Goal: Navigation & Orientation: Find specific page/section

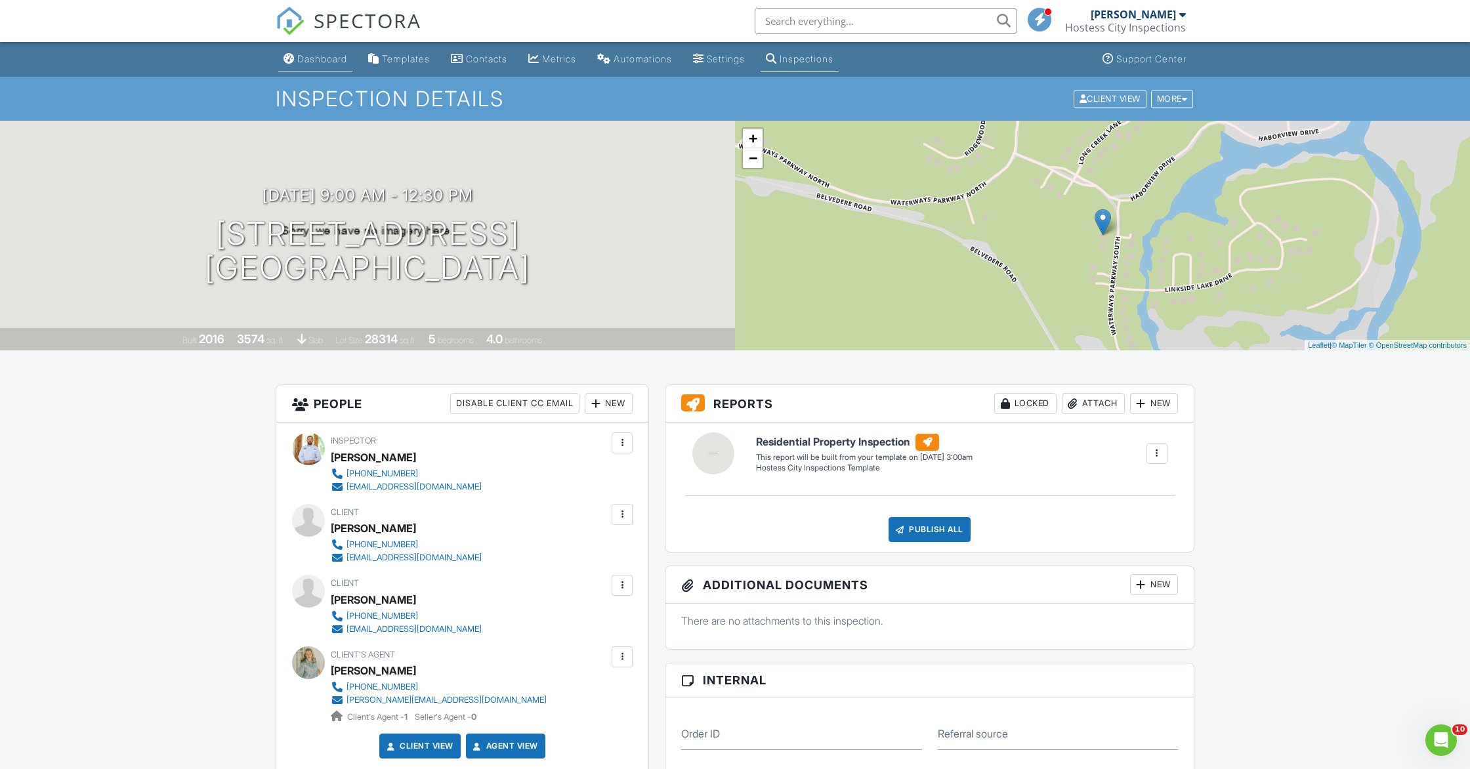
click at [315, 58] on div "Dashboard" at bounding box center [322, 58] width 50 height 11
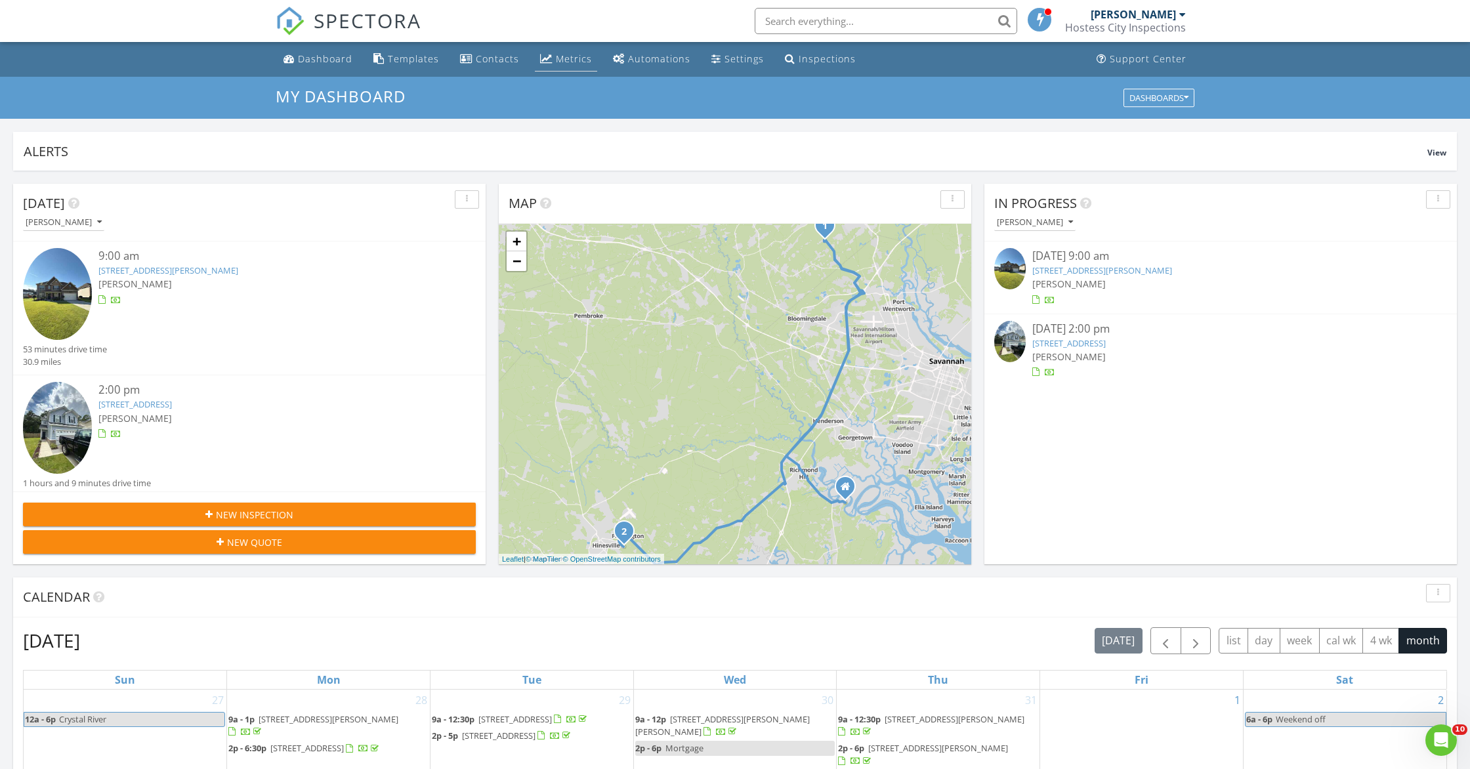
click at [560, 66] on link "Metrics" at bounding box center [566, 59] width 62 height 24
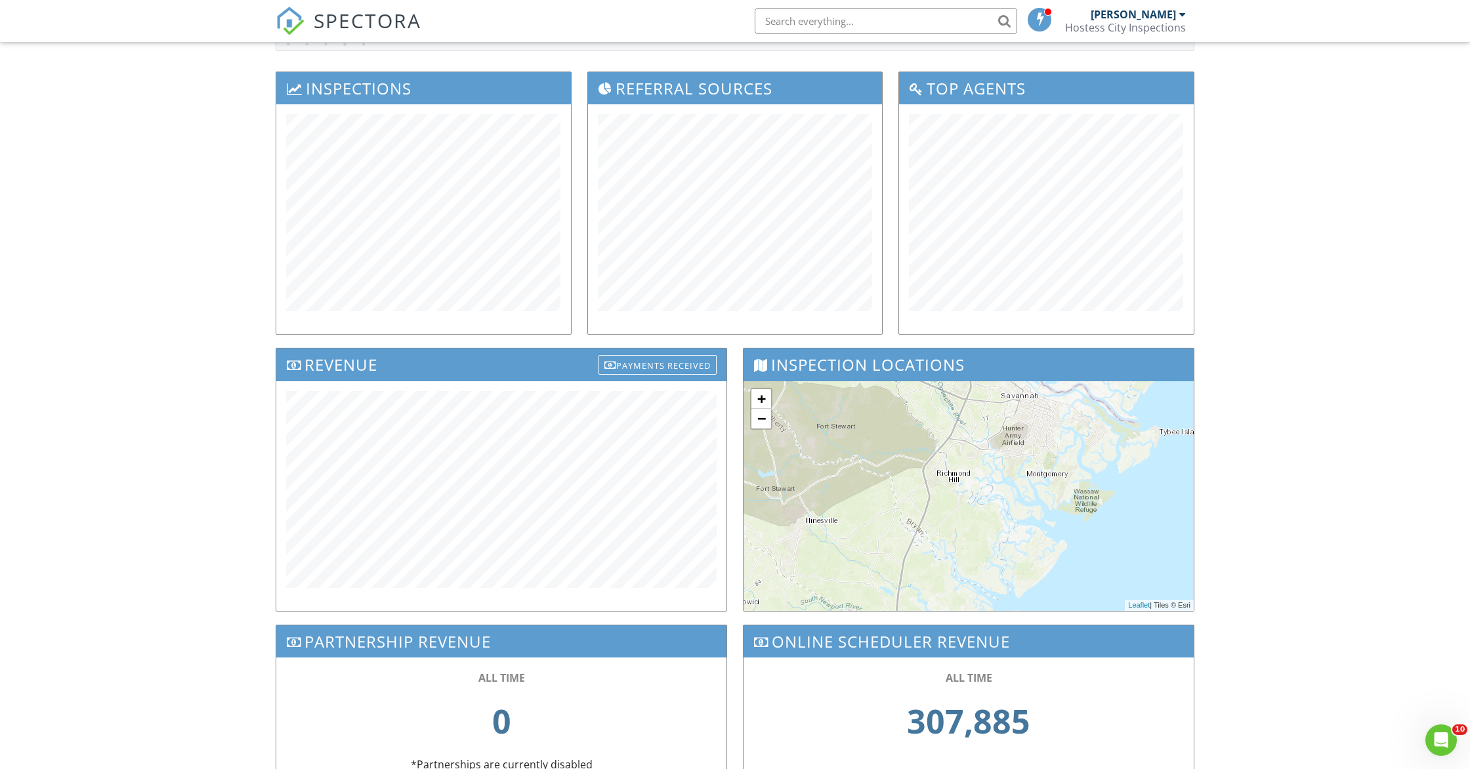
scroll to position [151, 0]
